Goal: Information Seeking & Learning: Check status

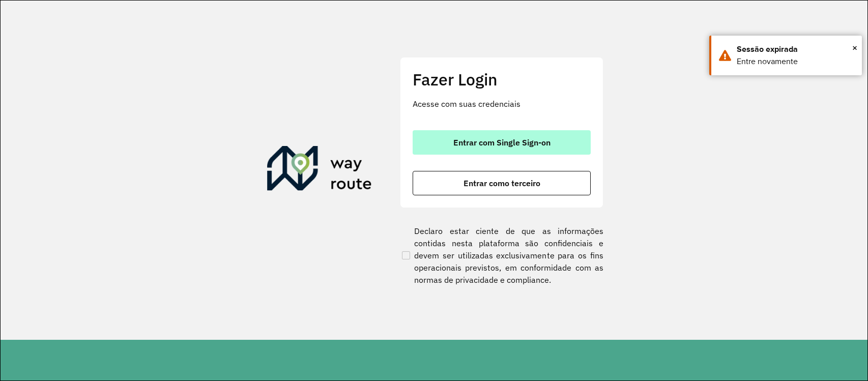
click at [459, 144] on span "Entrar com Single Sign-on" at bounding box center [501, 142] width 97 height 8
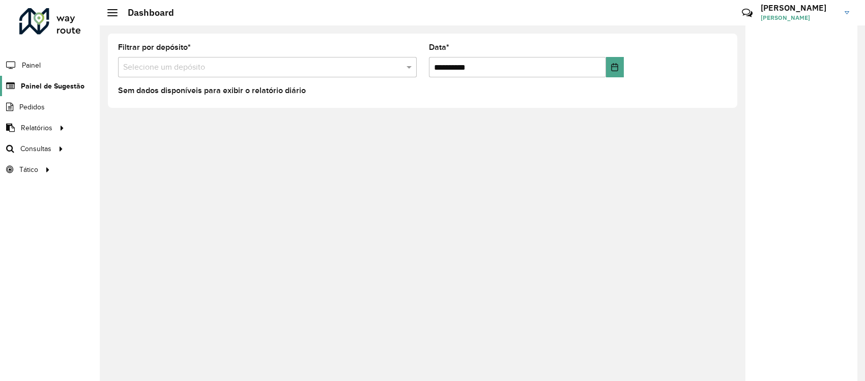
click at [64, 87] on span "Painel de Sugestão" at bounding box center [53, 86] width 64 height 11
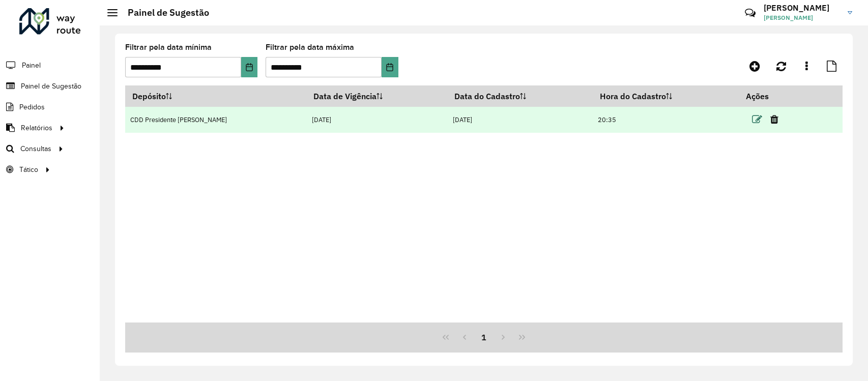
click at [753, 124] on icon at bounding box center [757, 119] width 10 height 10
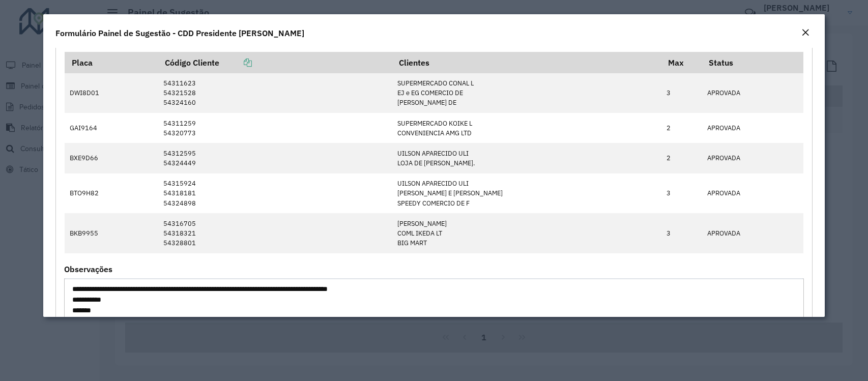
scroll to position [527, 0]
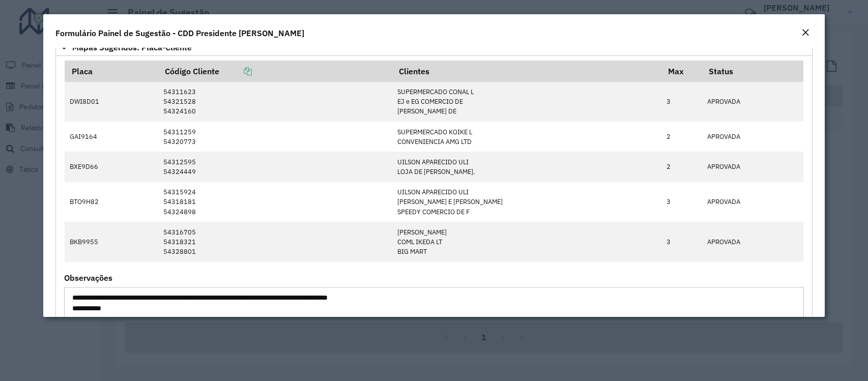
click at [806, 35] on em "Close" at bounding box center [805, 32] width 8 height 8
